Goal: Information Seeking & Learning: Stay updated

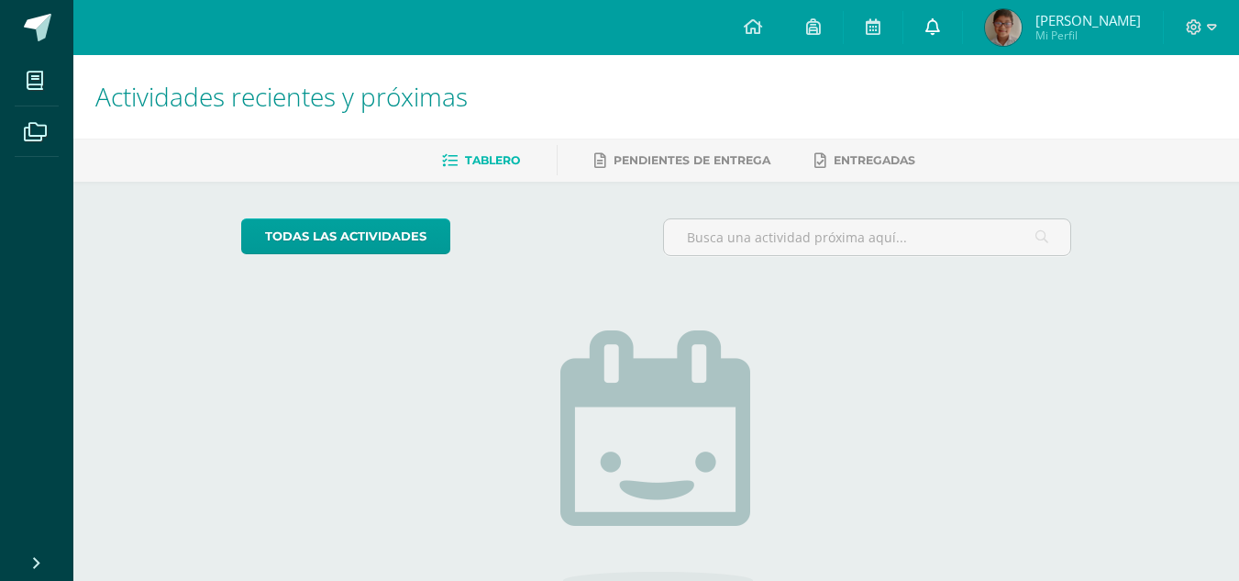
drag, startPoint x: 0, startPoint y: 0, endPoint x: 941, endPoint y: 30, distance: 941.8
click at [941, 30] on link at bounding box center [933, 27] width 59 height 55
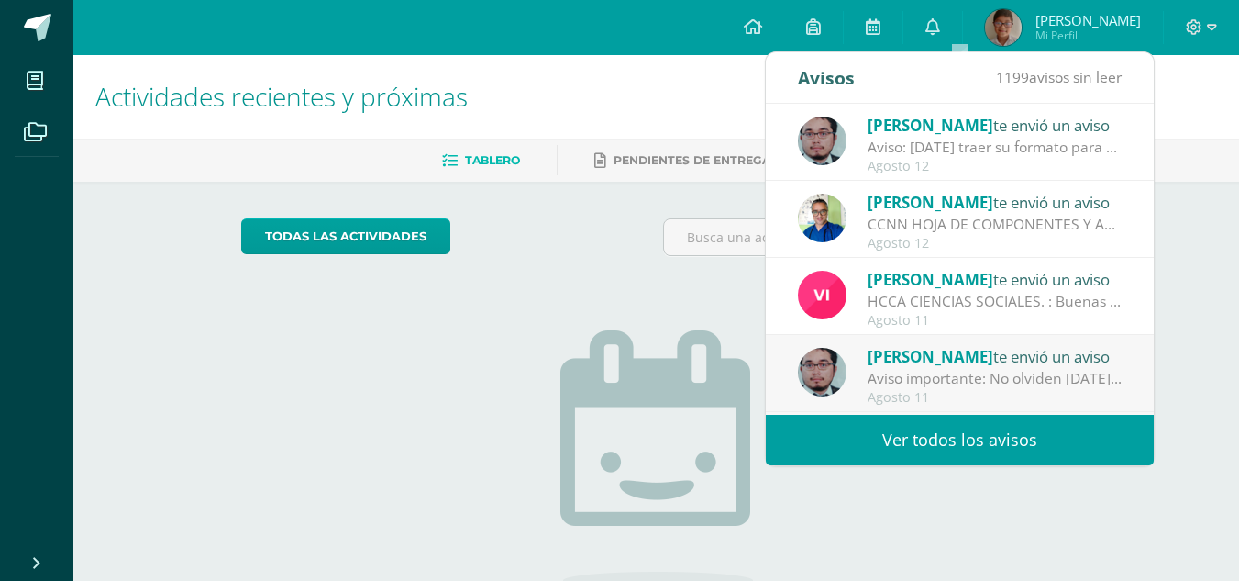
click at [943, 139] on div "Aviso: [DATE] traer su formato para continuar lo del ejercicio de Grecas" at bounding box center [995, 147] width 255 height 21
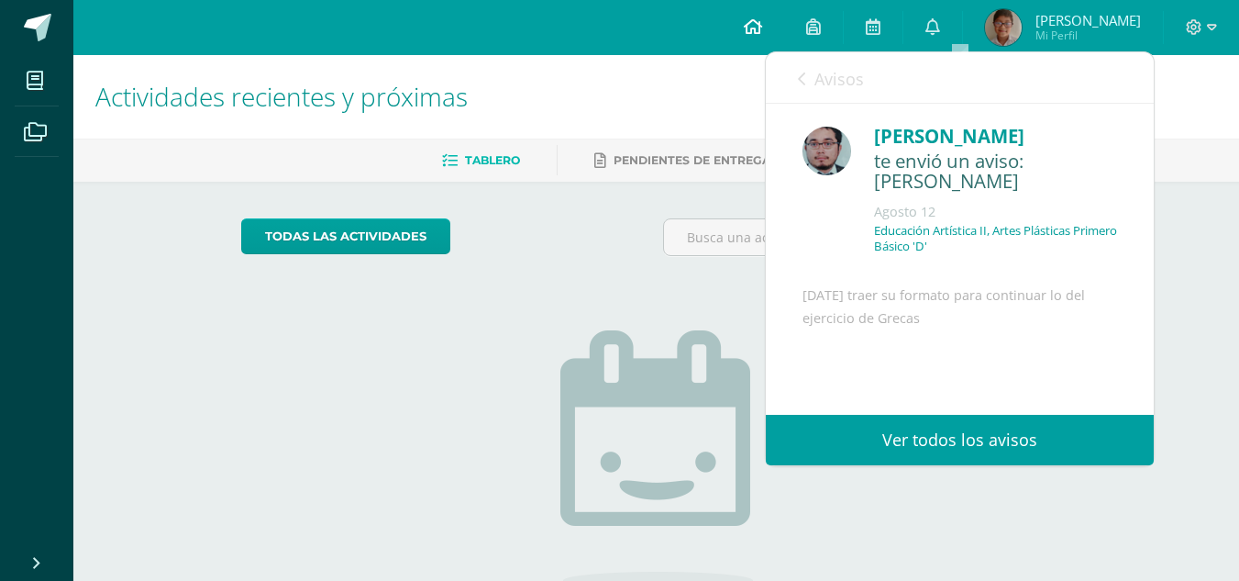
click at [783, 6] on link at bounding box center [753, 27] width 62 height 55
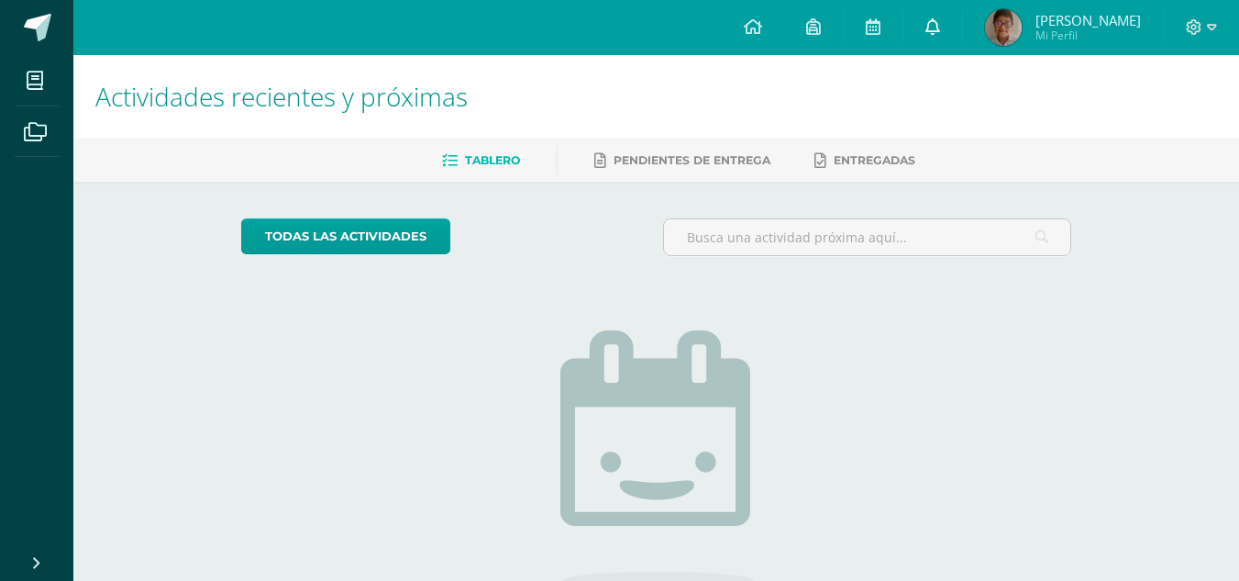
click at [962, 26] on link at bounding box center [933, 27] width 59 height 55
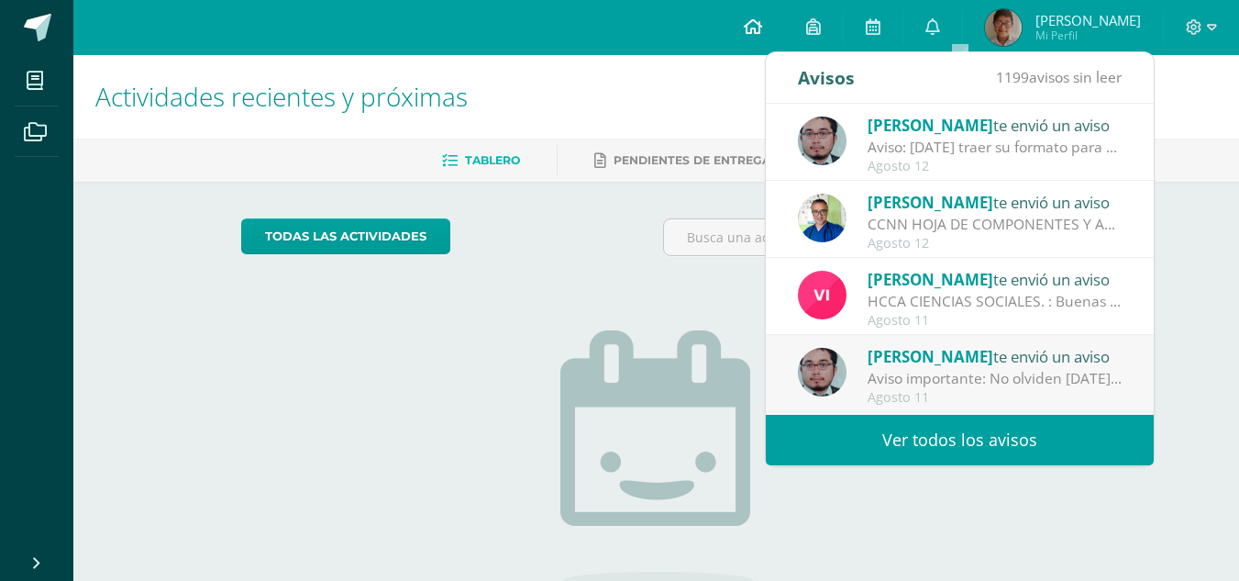
click at [762, 34] on icon at bounding box center [753, 26] width 18 height 17
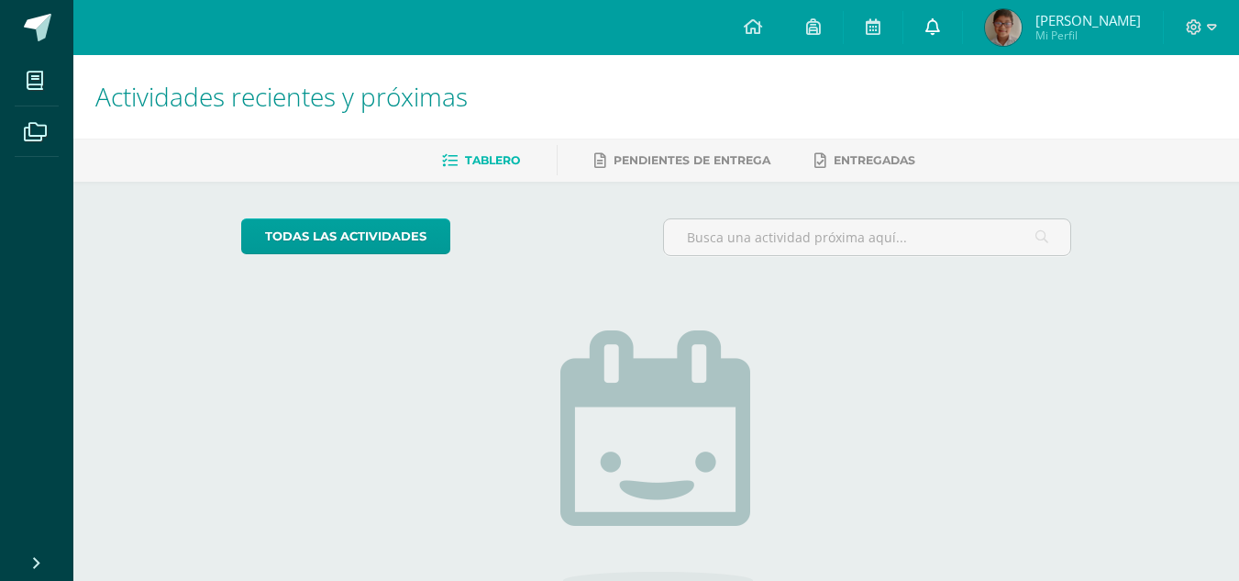
click at [940, 25] on icon at bounding box center [933, 26] width 15 height 17
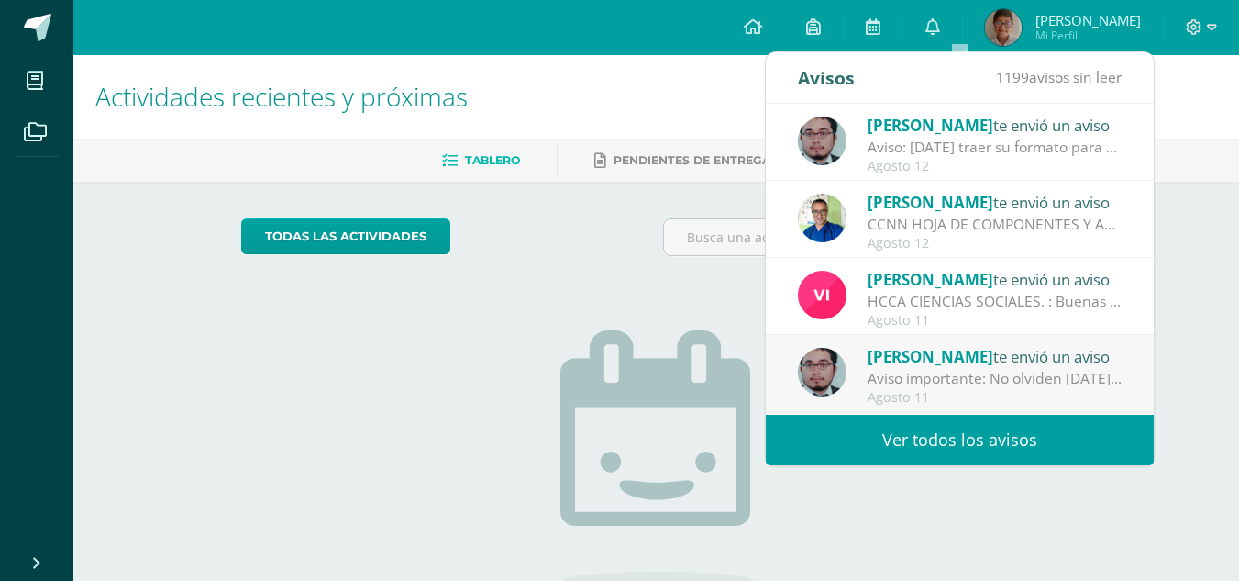
click at [881, 134] on span "[PERSON_NAME]" at bounding box center [931, 125] width 126 height 21
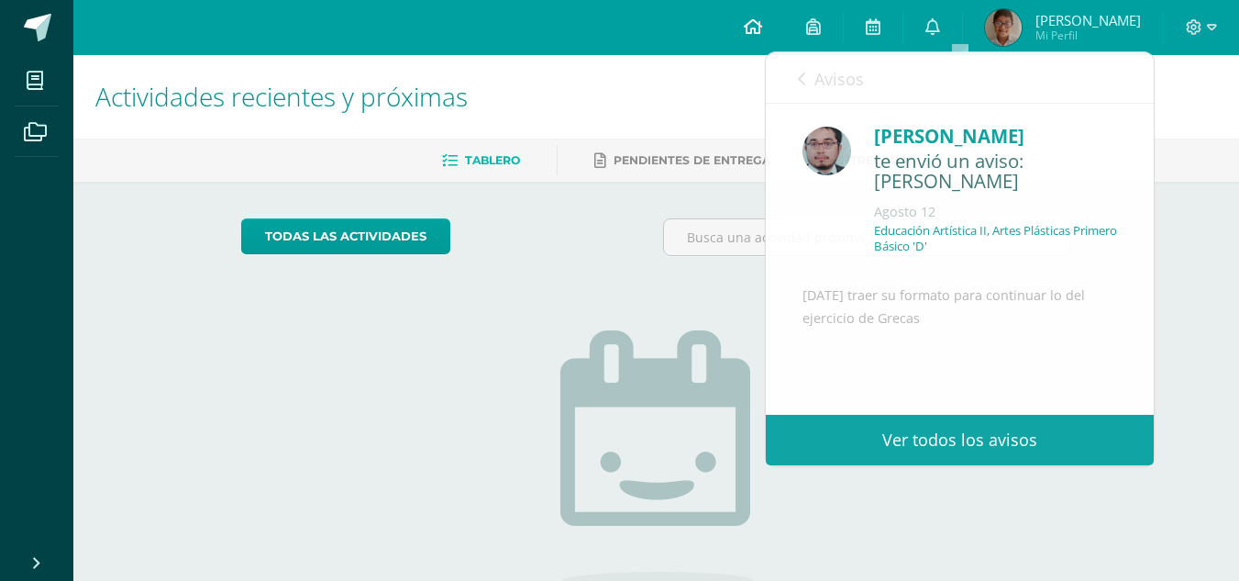
click at [762, 30] on icon at bounding box center [753, 26] width 18 height 17
